Goal: Transaction & Acquisition: Book appointment/travel/reservation

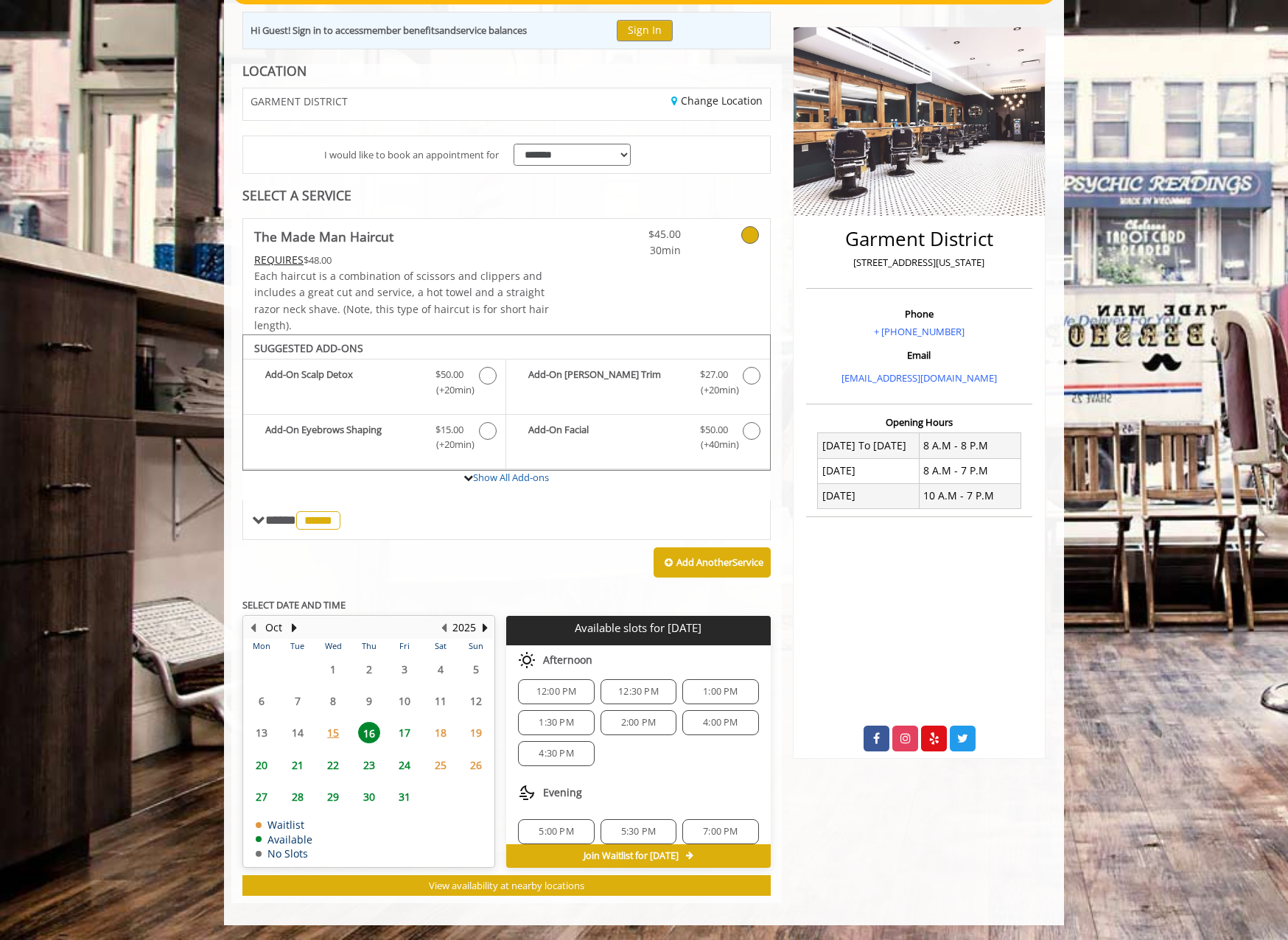
scroll to position [190, 0]
click at [339, 732] on span "15" at bounding box center [332, 732] width 22 height 21
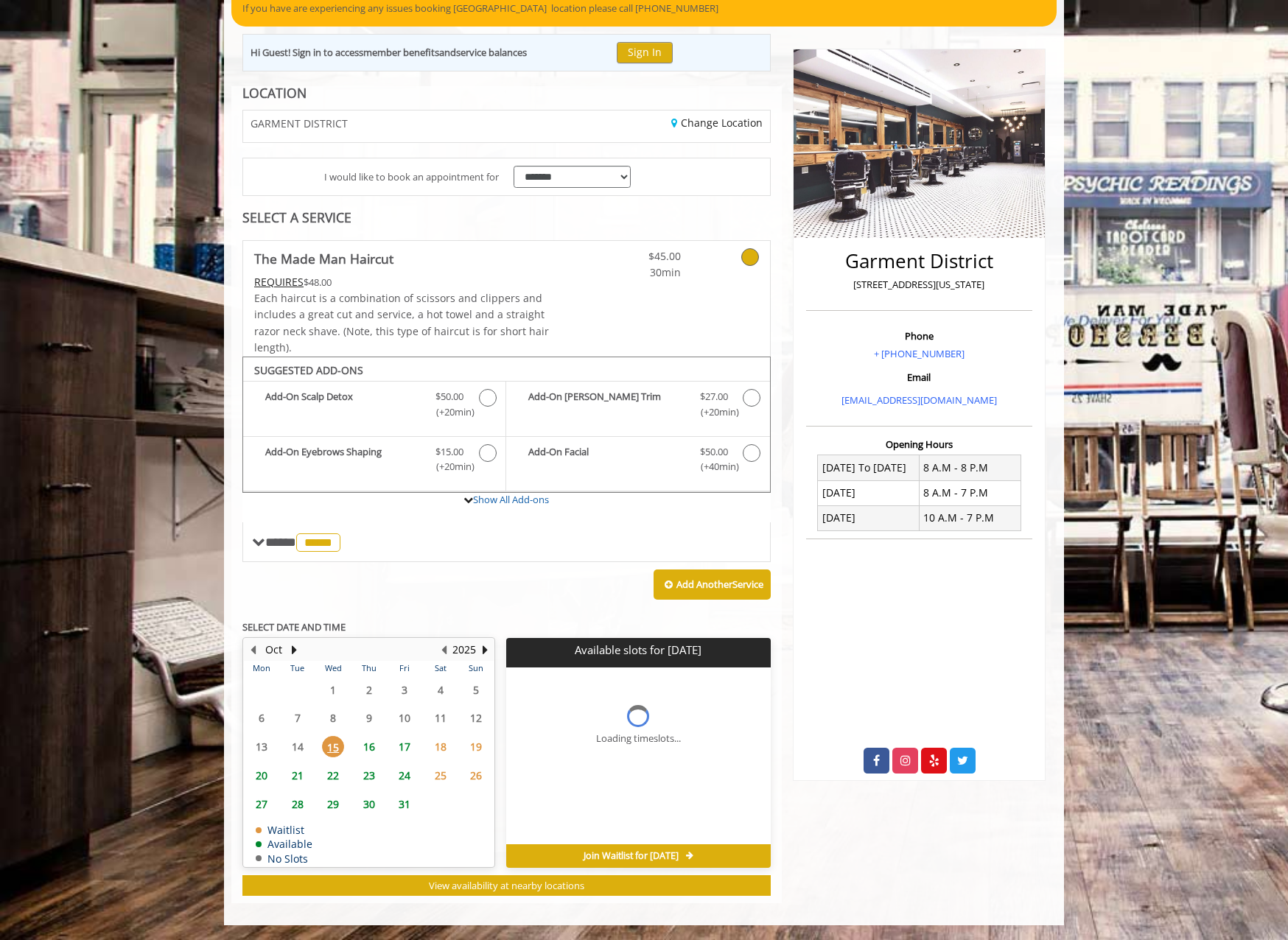
scroll to position [0, 0]
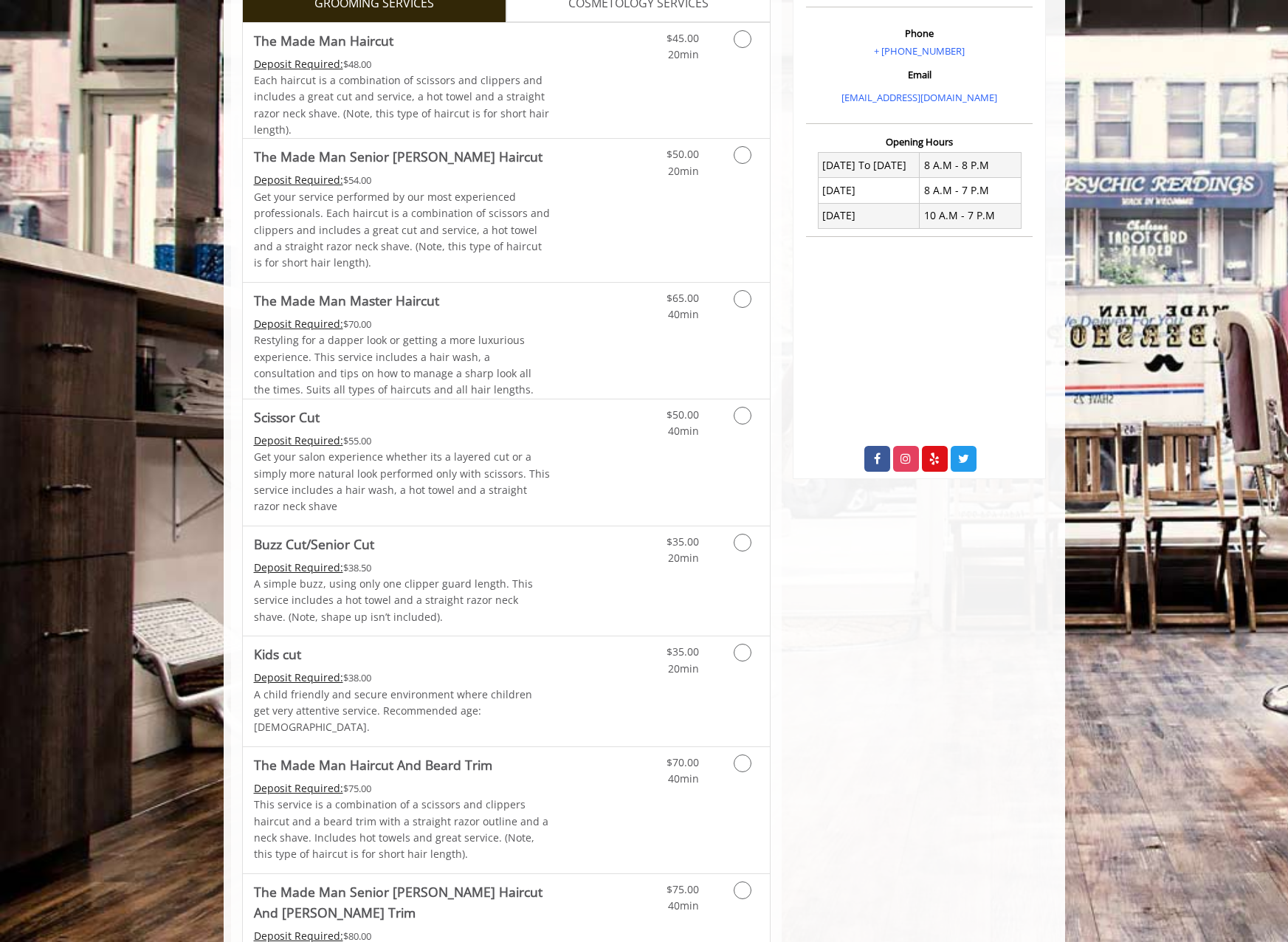
scroll to position [295, 0]
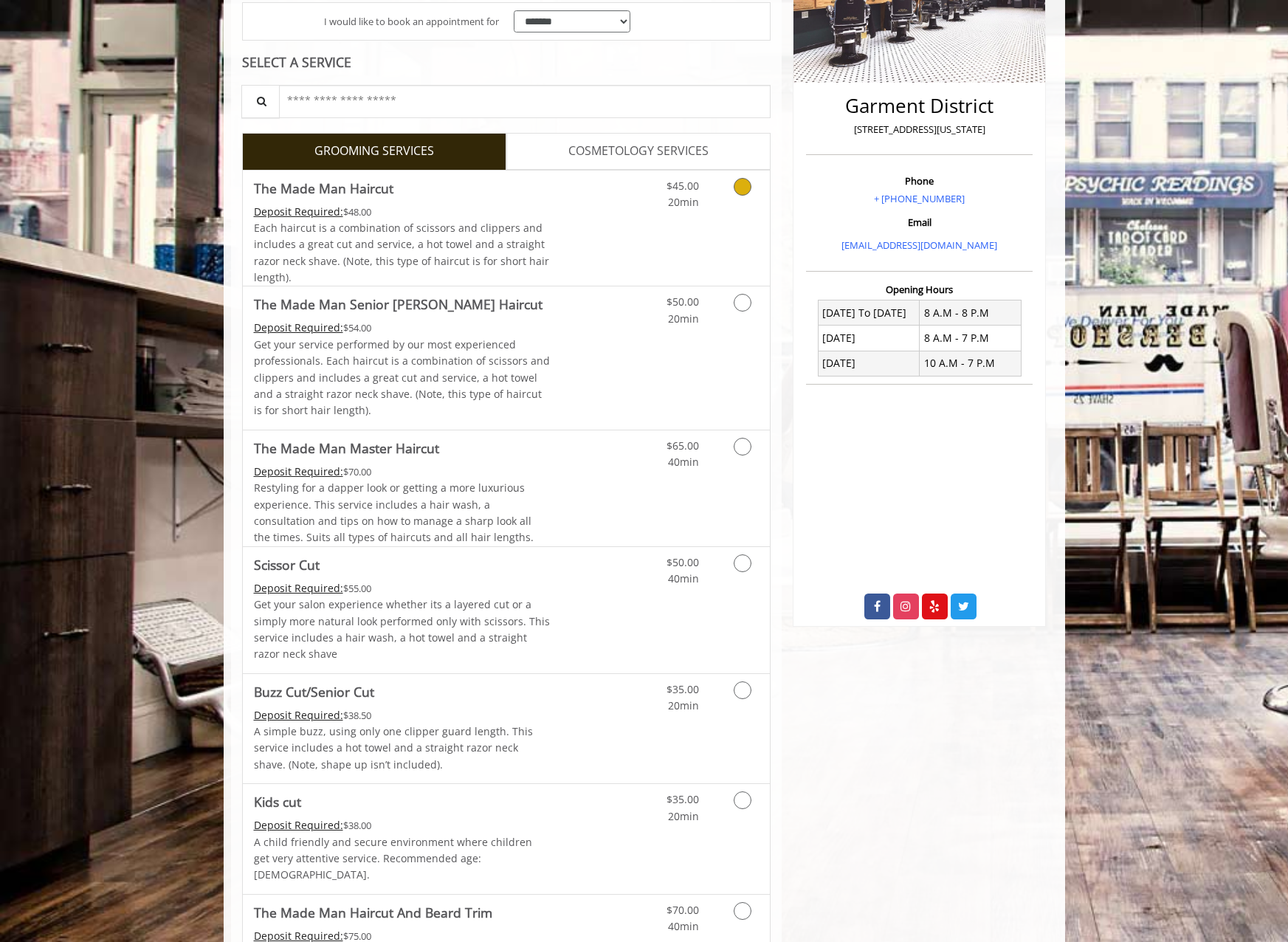
click at [740, 194] on icon "Grooming services" at bounding box center [742, 186] width 17 height 17
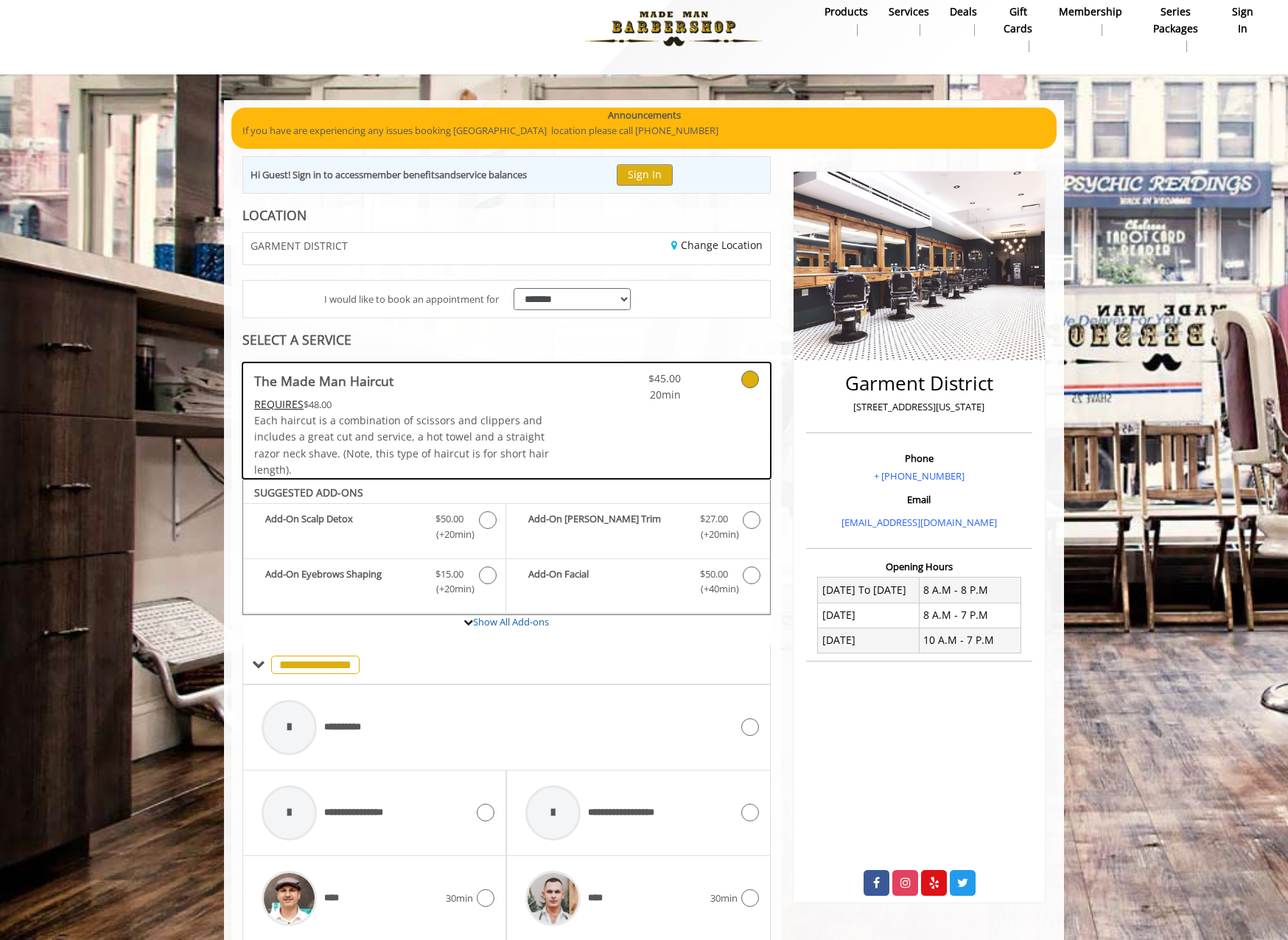
scroll to position [412, 0]
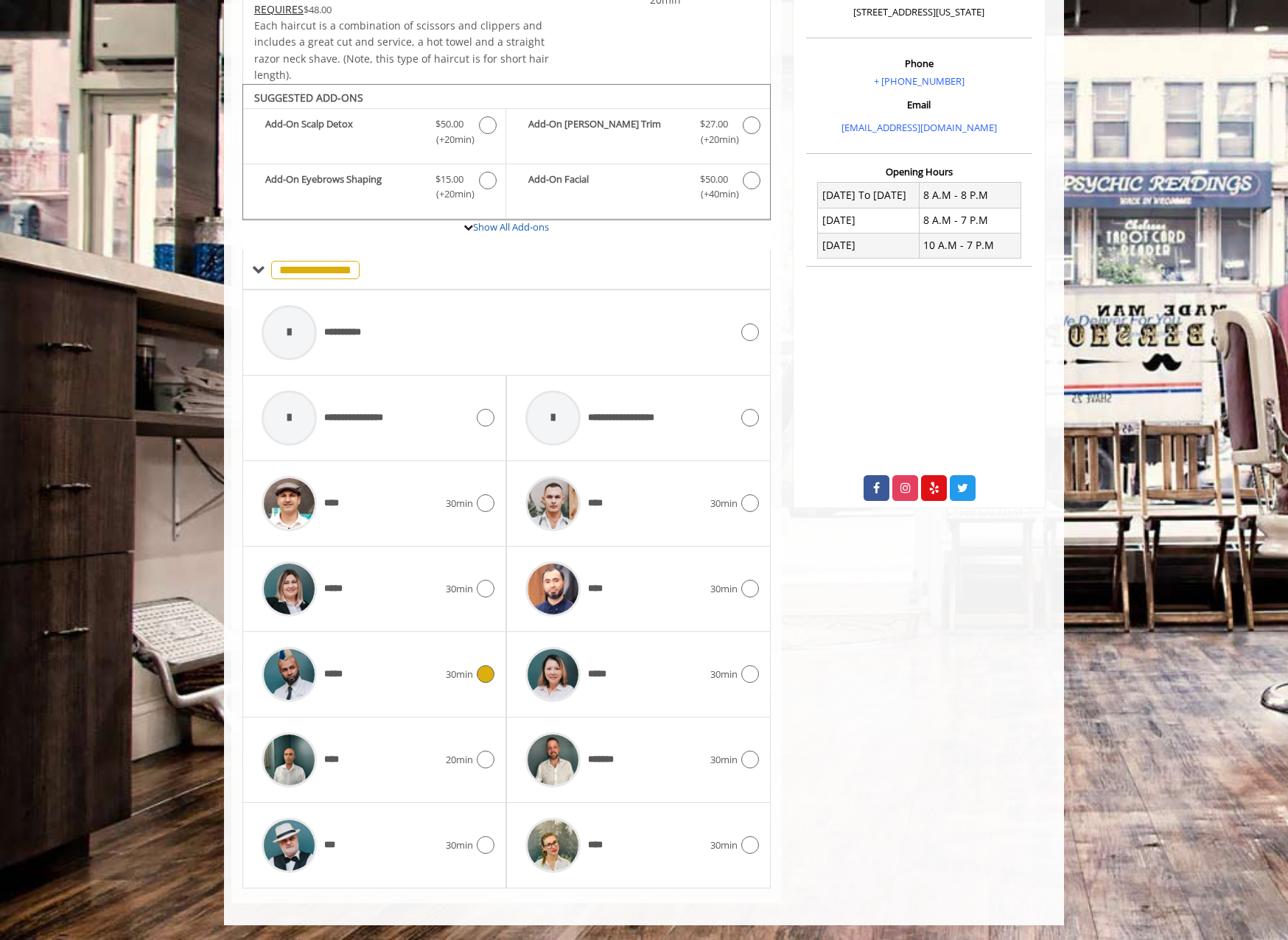
click at [483, 677] on icon at bounding box center [485, 674] width 17 height 17
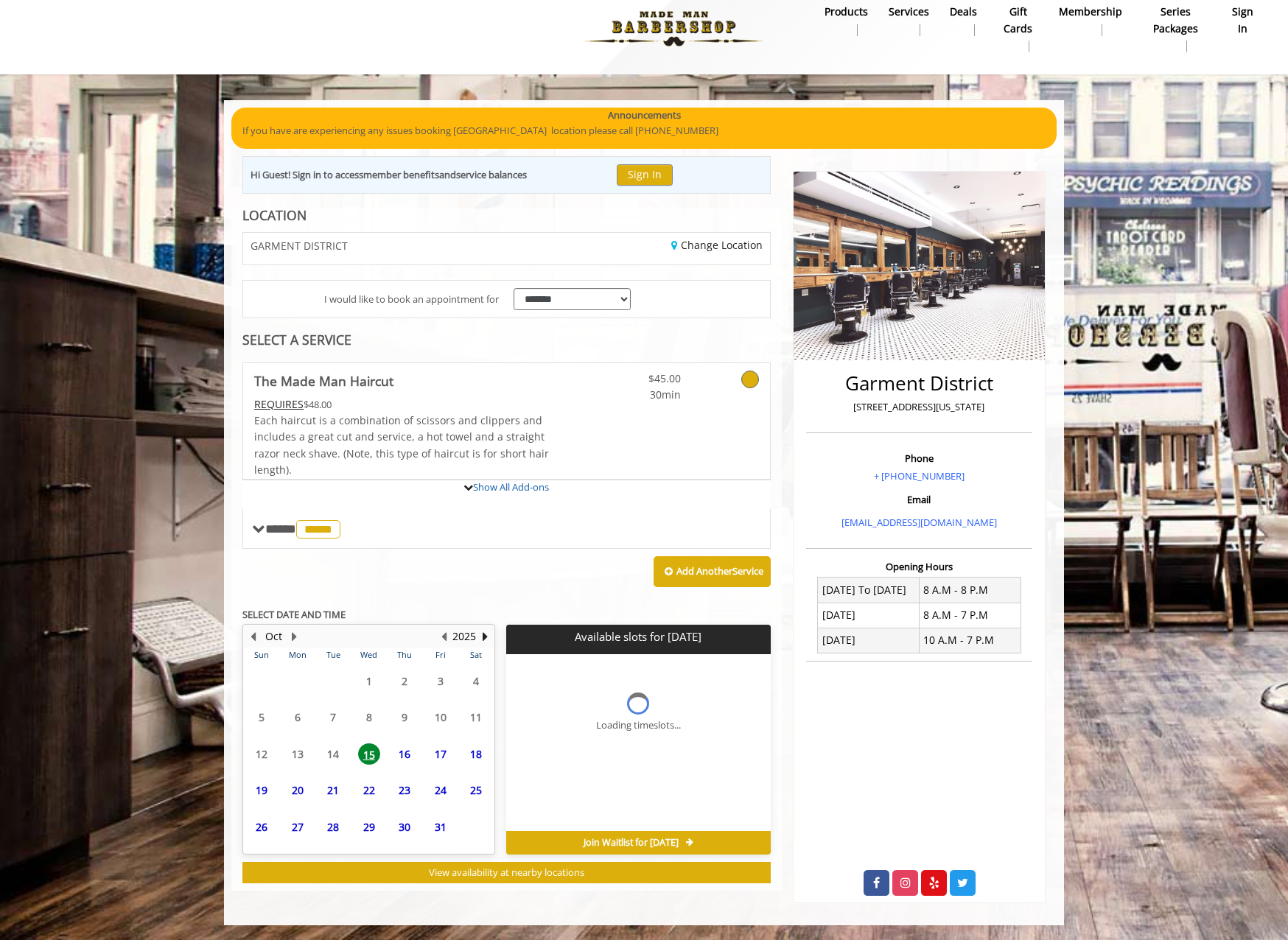
scroll to position [139, 0]
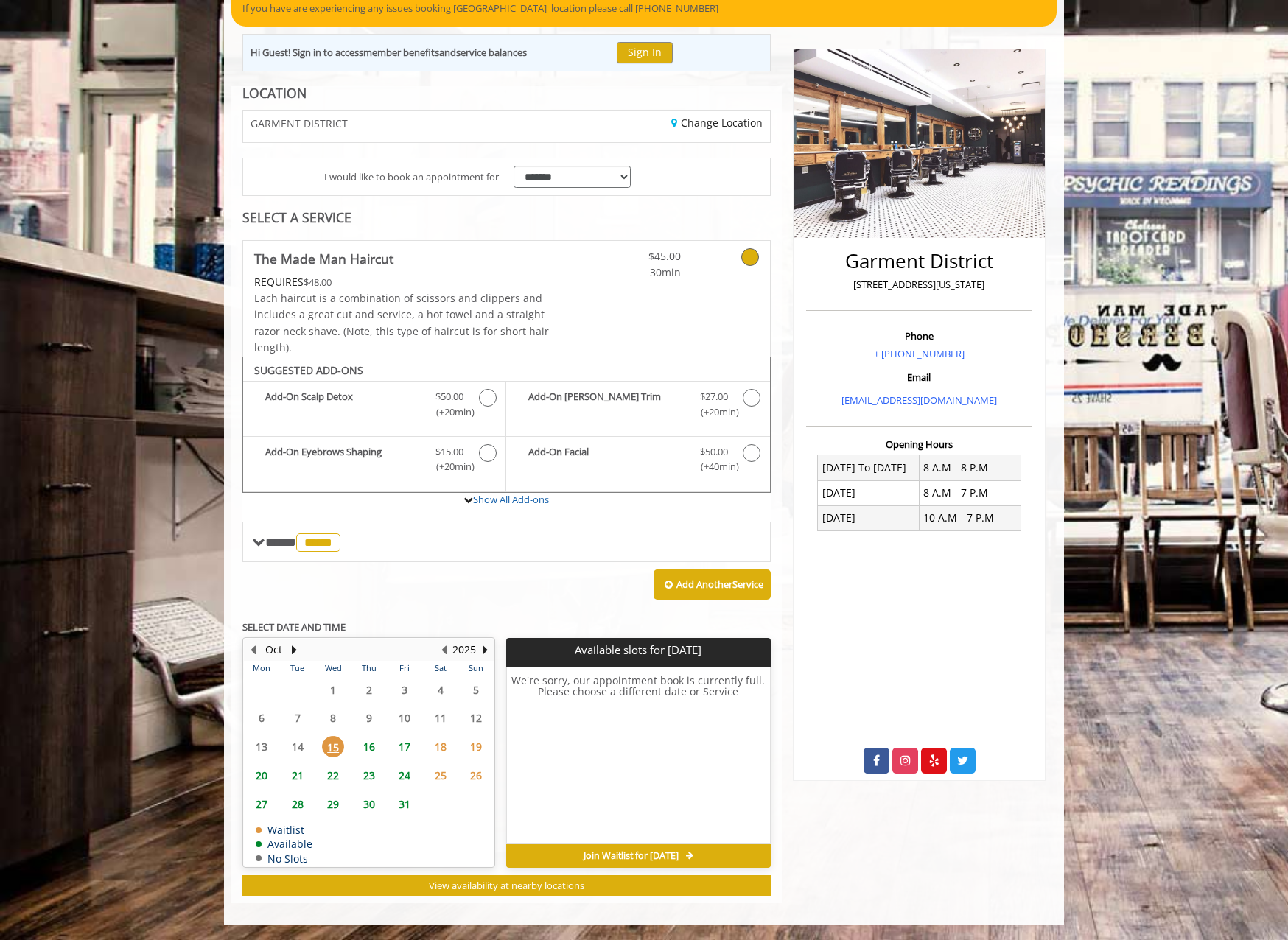
click at [366, 743] on span "16" at bounding box center [369, 747] width 22 height 21
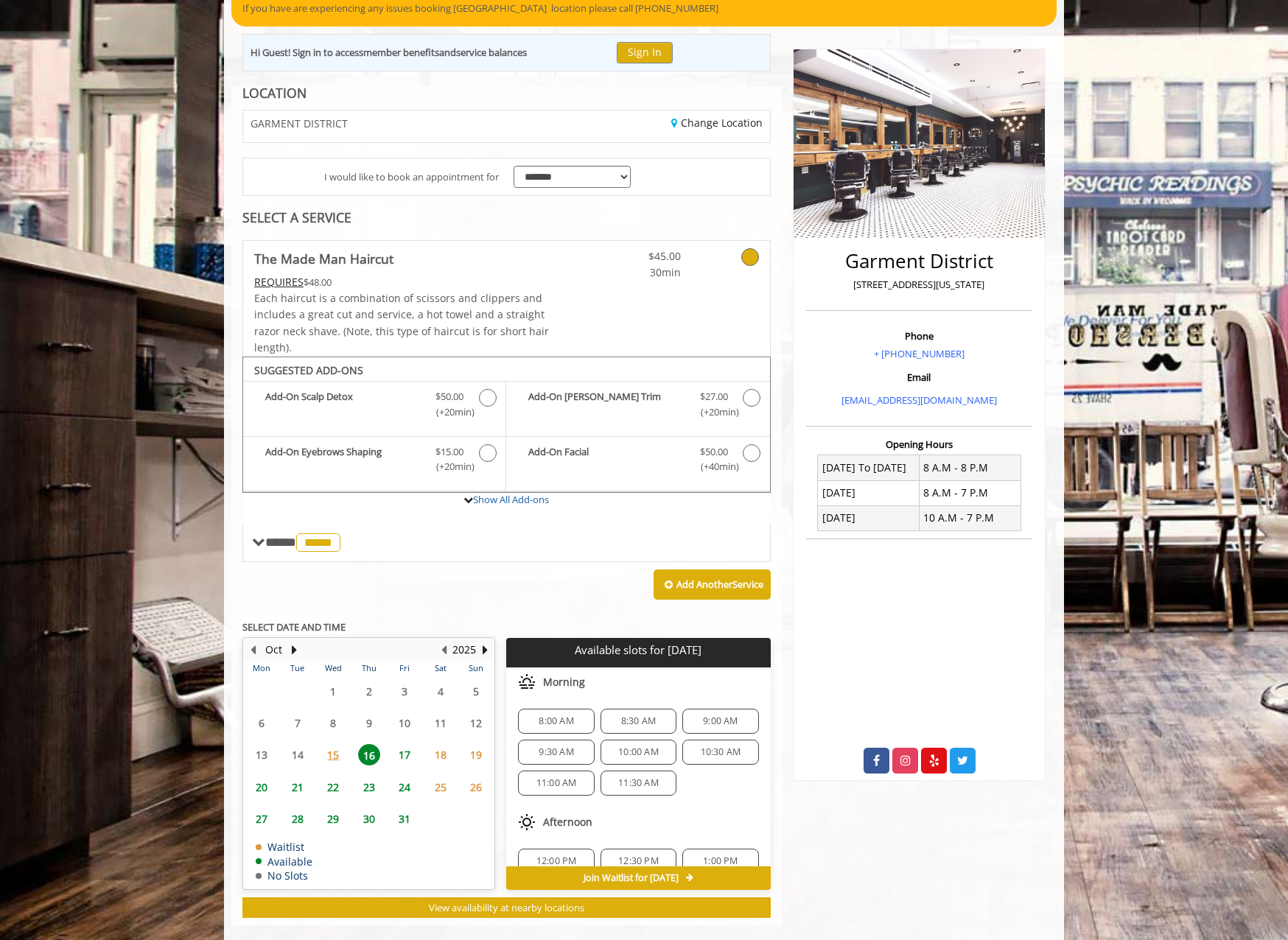
scroll to position [162, 0]
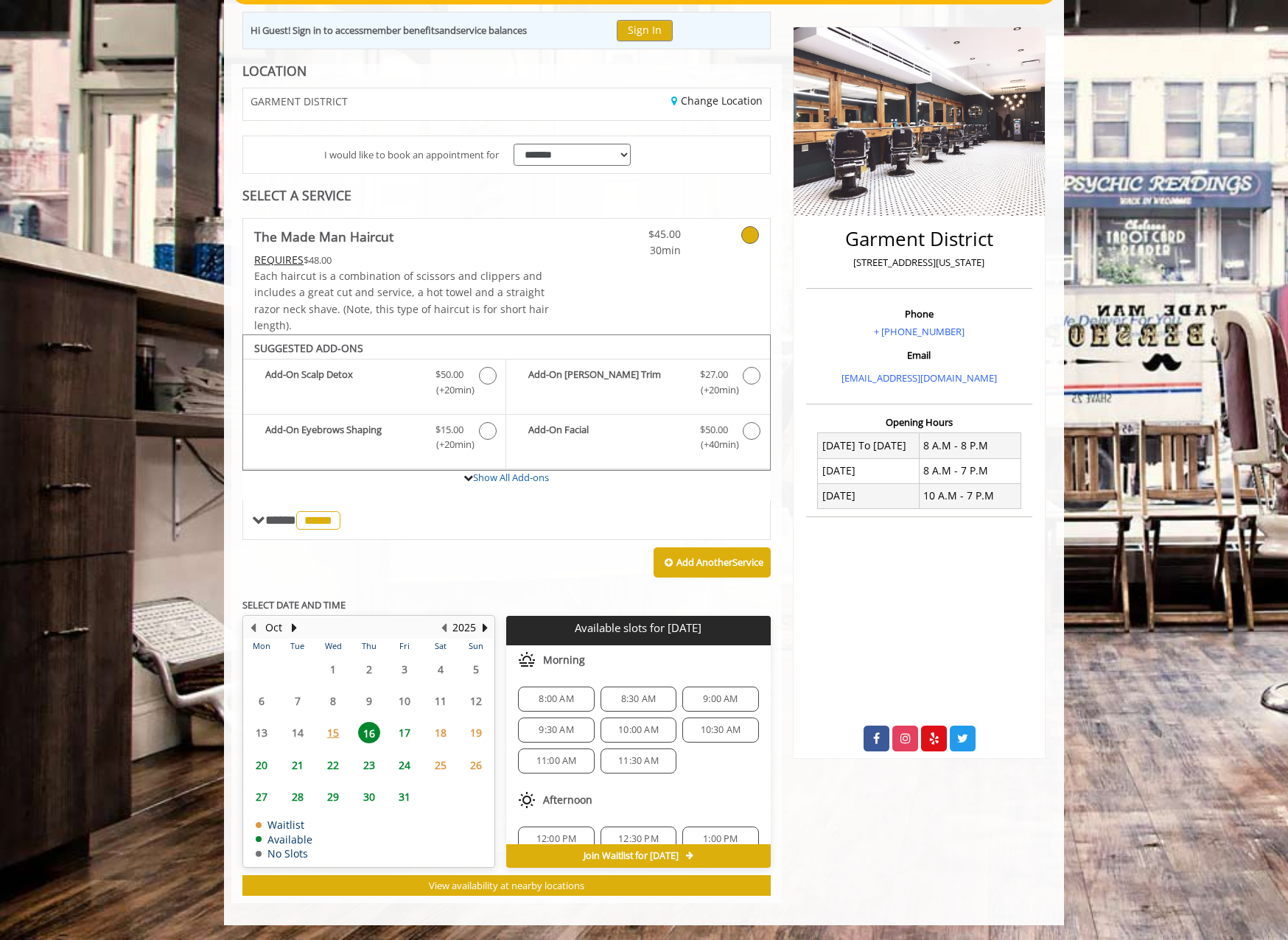
click at [339, 765] on span "22" at bounding box center [332, 765] width 22 height 21
click at [333, 733] on span "15" at bounding box center [332, 732] width 22 height 21
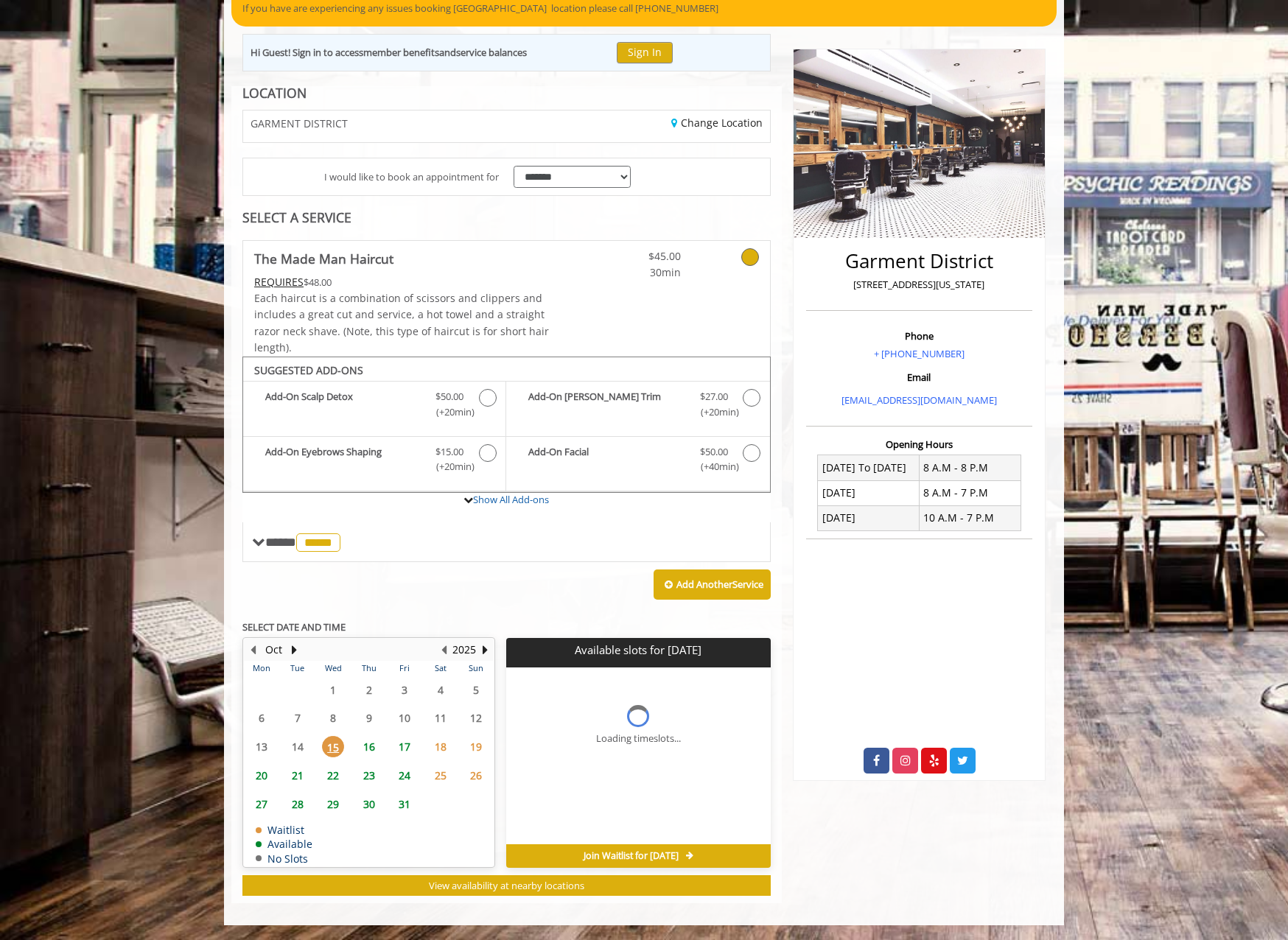
scroll to position [139, 0]
